Goal: Find specific page/section: Locate a particular part of the current website

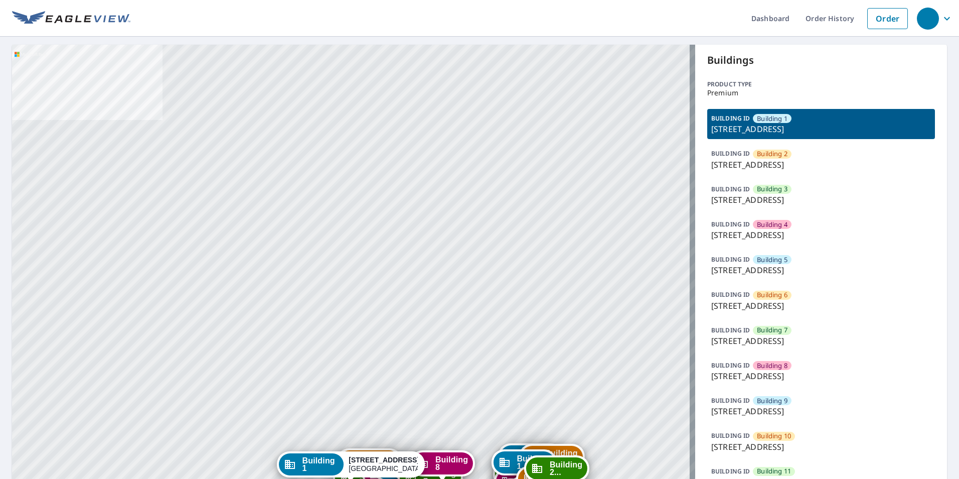
click at [770, 371] on p "[STREET_ADDRESS]" at bounding box center [821, 376] width 220 height 12
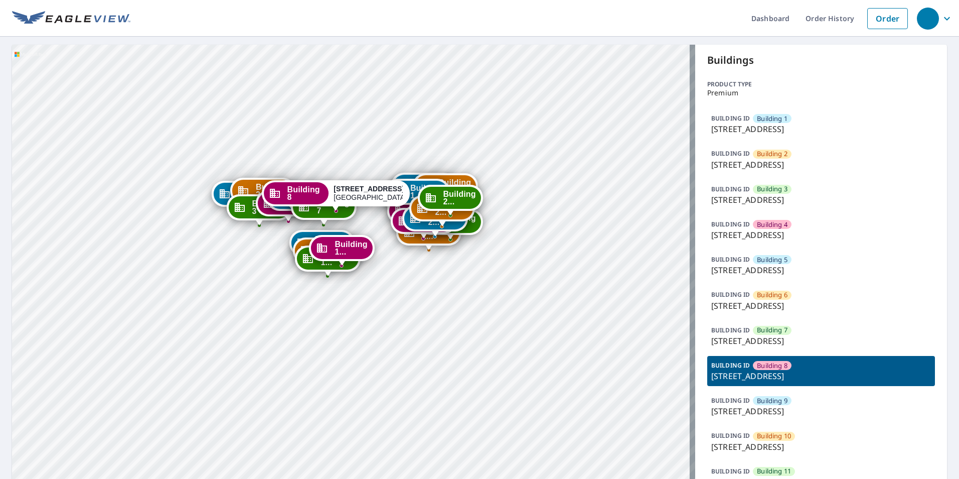
drag, startPoint x: 421, startPoint y: 445, endPoint x: 400, endPoint y: 185, distance: 261.2
click at [407, 175] on div "Building 1..." at bounding box center [423, 186] width 61 height 22
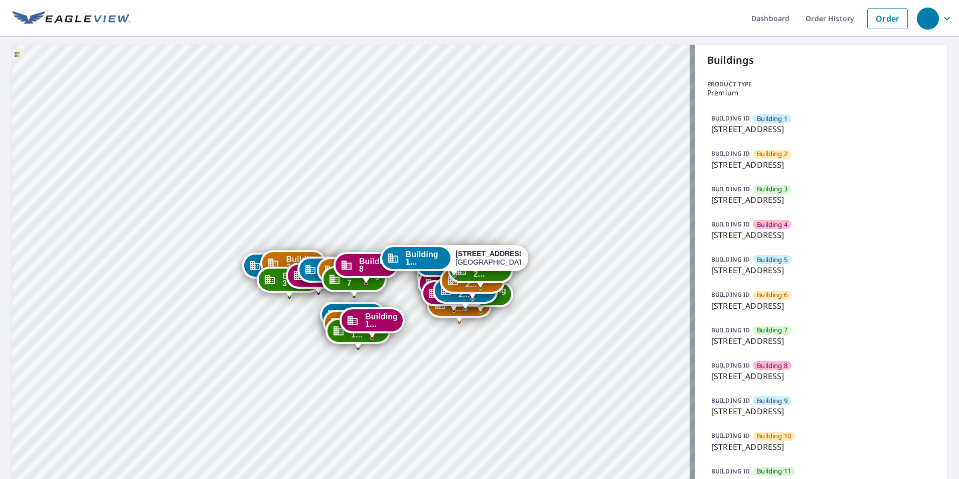
drag, startPoint x: 520, startPoint y: 166, endPoint x: 557, endPoint y: 84, distance: 89.6
click at [558, 77] on div "Building [GEOGRAPHIC_DATA][STREET_ADDRESS] [GEOGRAPHIC_DATA][STREET_ADDRESS] [G…" at bounding box center [353, 484] width 683 height 878
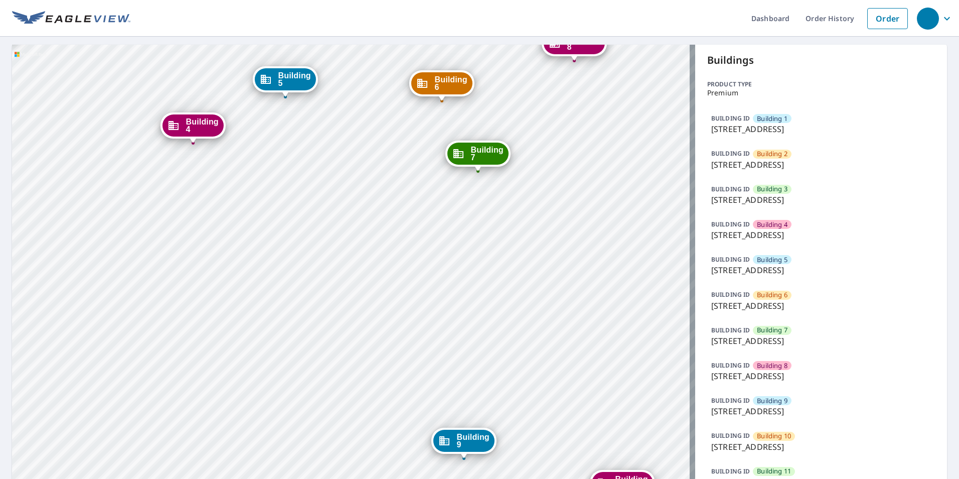
drag, startPoint x: 245, startPoint y: 356, endPoint x: 393, endPoint y: 187, distance: 224.6
click at [393, 187] on div "Building [GEOGRAPHIC_DATA][STREET_ADDRESS] [GEOGRAPHIC_DATA][STREET_ADDRESS] [G…" at bounding box center [353, 484] width 683 height 878
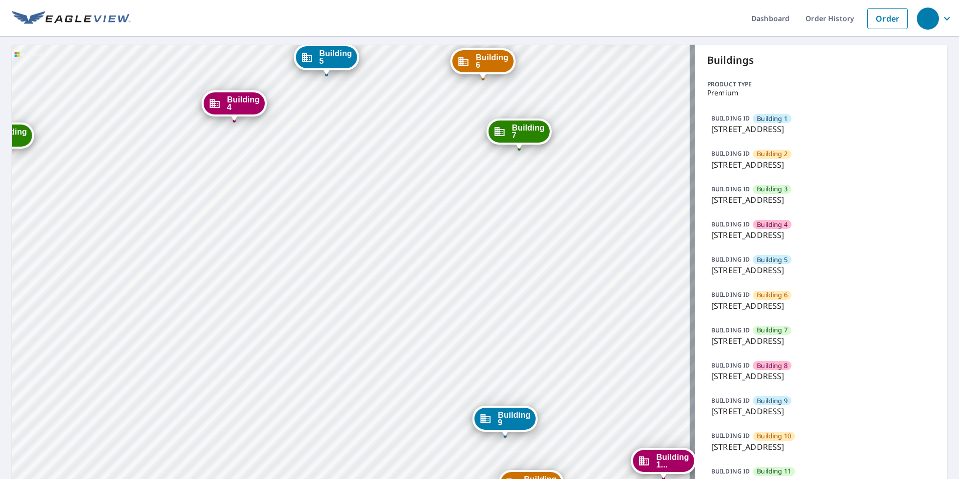
drag, startPoint x: 452, startPoint y: 158, endPoint x: 457, endPoint y: 156, distance: 5.2
click at [457, 156] on div "Building [GEOGRAPHIC_DATA][STREET_ADDRESS] [GEOGRAPHIC_DATA][STREET_ADDRESS] [G…" at bounding box center [353, 484] width 683 height 878
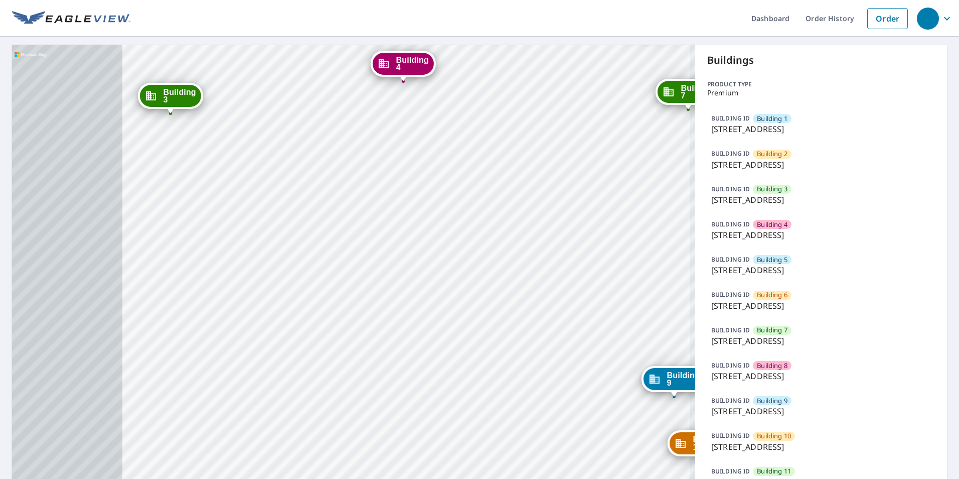
drag, startPoint x: 292, startPoint y: 209, endPoint x: 485, endPoint y: 169, distance: 196.4
click at [500, 157] on div "Building [GEOGRAPHIC_DATA][STREET_ADDRESS] [GEOGRAPHIC_DATA][STREET_ADDRESS] [G…" at bounding box center [353, 484] width 683 height 878
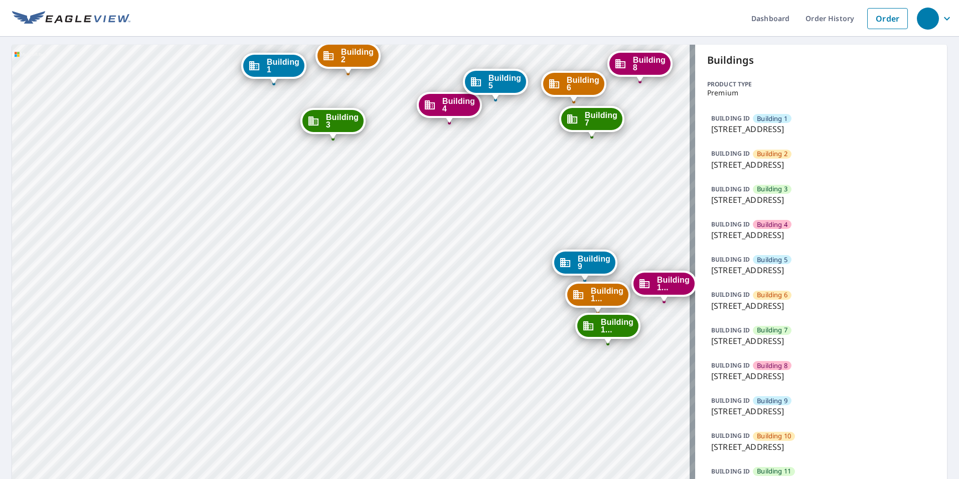
click at [768, 374] on p "[STREET_ADDRESS]" at bounding box center [821, 376] width 220 height 12
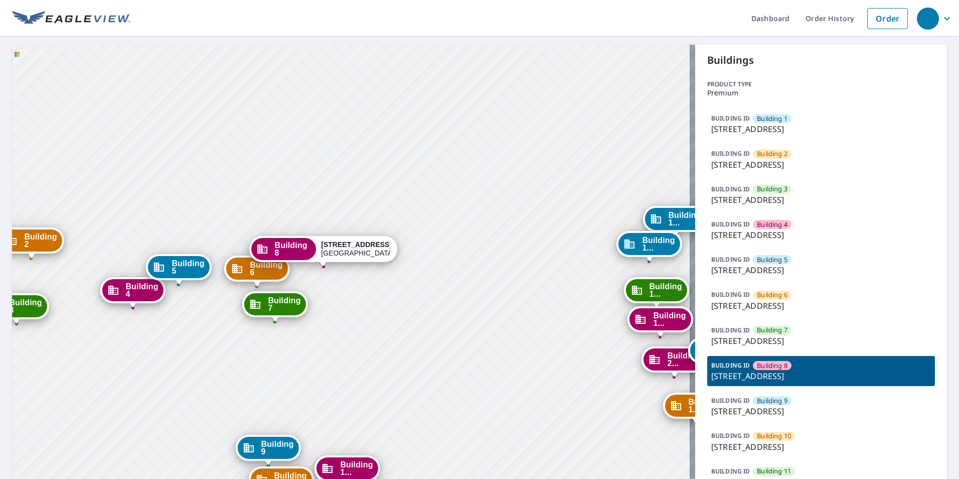
drag, startPoint x: 413, startPoint y: 384, endPoint x: 341, endPoint y: 271, distance: 133.7
click at [387, 171] on div "Building [GEOGRAPHIC_DATA][STREET_ADDRESS][STREET_ADDRESS] [GEOGRAPHIC_DATA][ST…" at bounding box center [353, 484] width 683 height 878
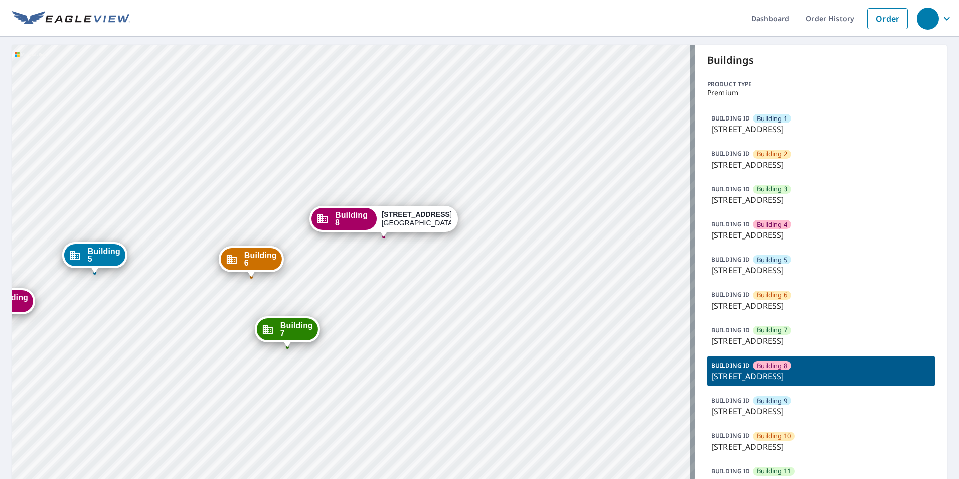
click at [784, 159] on p "[STREET_ADDRESS]" at bounding box center [821, 165] width 220 height 12
